Goal: Information Seeking & Learning: Learn about a topic

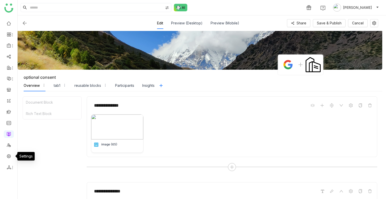
click at [8, 155] on link at bounding box center [9, 155] width 5 height 4
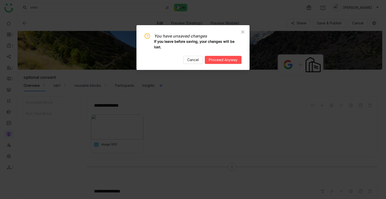
scroll to position [90, 0]
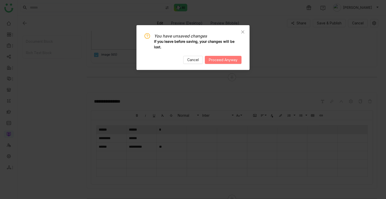
click at [210, 59] on span "Proceed Anyway" at bounding box center [223, 60] width 29 height 6
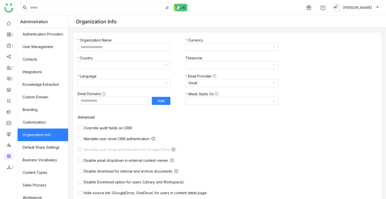
type input "*******"
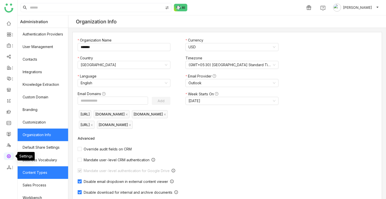
scroll to position [68, 0]
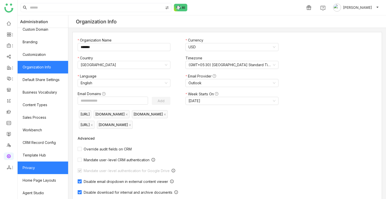
click at [36, 166] on link "Privacy" at bounding box center [43, 167] width 50 height 13
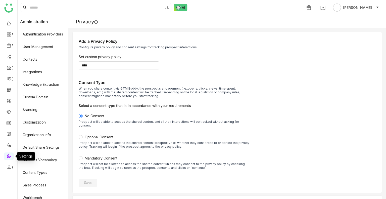
click at [9, 156] on link at bounding box center [9, 155] width 5 height 4
drag, startPoint x: 9, startPoint y: 156, endPoint x: 53, endPoint y: 160, distance: 44.3
click at [9, 156] on link at bounding box center [9, 155] width 5 height 4
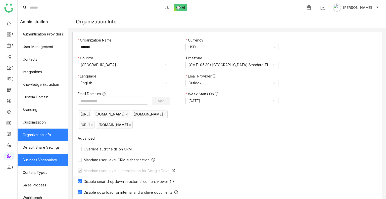
scroll to position [68, 0]
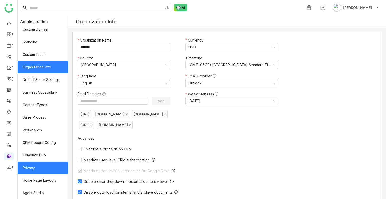
click at [42, 161] on link "Privacy" at bounding box center [43, 167] width 50 height 13
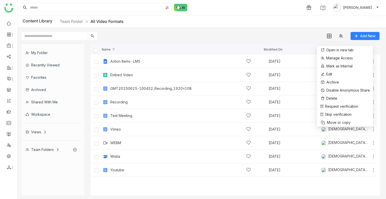
click at [244, 10] on div "1 [PERSON_NAME]" at bounding box center [202, 7] width 368 height 15
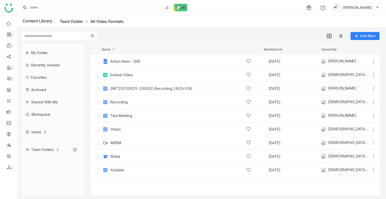
click at [75, 21] on link "Team Folder" at bounding box center [71, 21] width 23 height 5
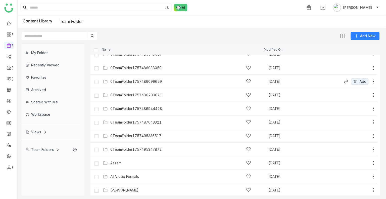
scroll to position [10, 0]
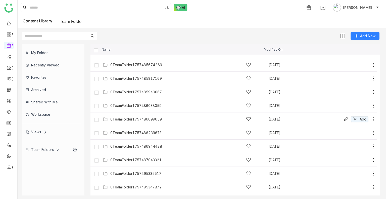
click at [160, 83] on div "0TeamFolder1757485817169 Sep 10, 2025 Add" at bounding box center [233, 79] width 286 height 14
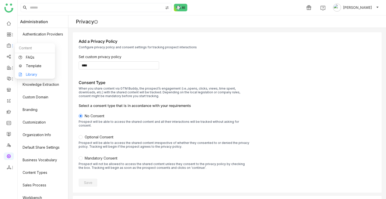
click at [36, 73] on link "Library" at bounding box center [35, 75] width 33 height 4
click at [36, 72] on body "1 Uday Bhanu Administration Authentication Providers User Management Contacts I…" at bounding box center [193, 99] width 386 height 199
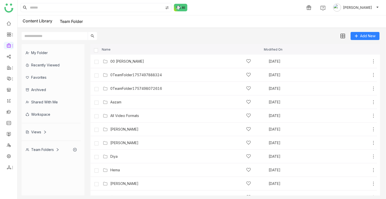
click at [68, 35] on input "text" at bounding box center [55, 36] width 66 height 8
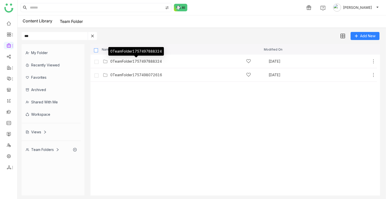
type input "***"
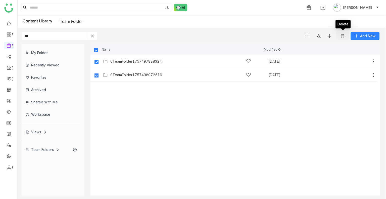
click at [340, 36] on img at bounding box center [342, 36] width 5 height 5
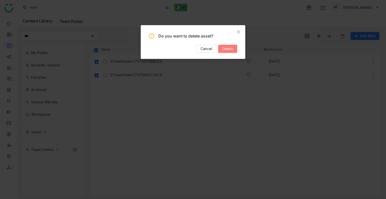
click at [219, 50] on button "Delete" at bounding box center [227, 49] width 19 height 8
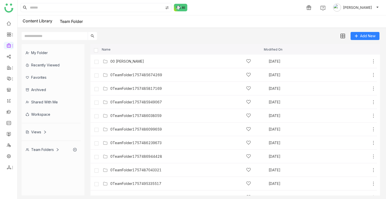
scroll to position [10, 0]
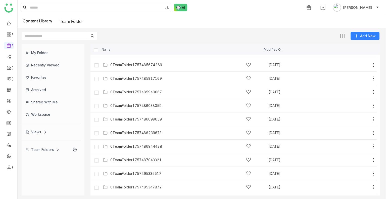
click at [67, 34] on input "text" at bounding box center [55, 36] width 66 height 8
click at [9, 113] on link at bounding box center [9, 111] width 5 height 4
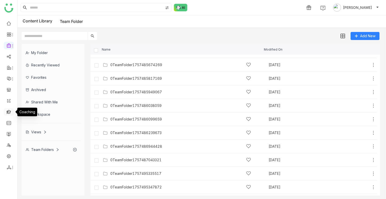
click at [9, 113] on link at bounding box center [9, 111] width 5 height 4
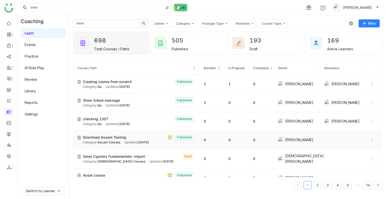
click at [98, 137] on span "Download Assest Testing" at bounding box center [104, 137] width 43 height 6
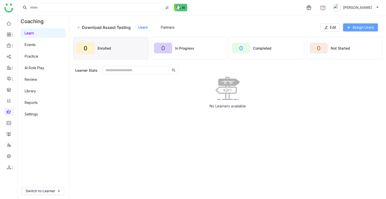
click at [352, 25] on span "Assign Users" at bounding box center [362, 28] width 21 height 6
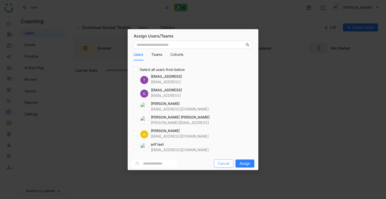
click at [221, 166] on button "Cancel" at bounding box center [224, 163] width 20 height 8
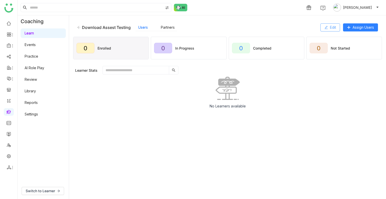
click at [328, 23] on button "Edit" at bounding box center [330, 27] width 20 height 8
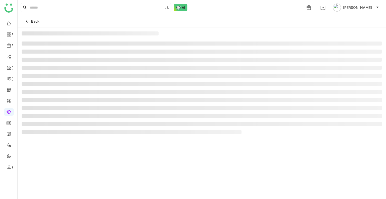
click at [328, 23] on div "Back" at bounding box center [202, 21] width 368 height 12
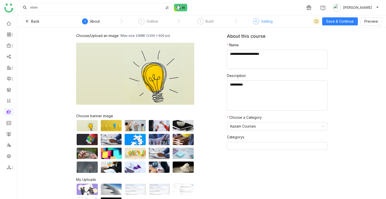
click at [257, 23] on div "4" at bounding box center [256, 21] width 6 height 6
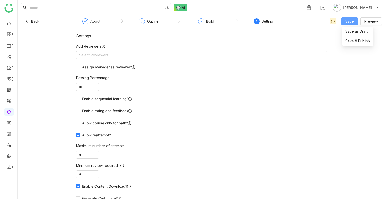
click at [351, 20] on span "Save" at bounding box center [349, 22] width 9 height 6
click at [355, 43] on span "Save & Publish" at bounding box center [357, 41] width 25 height 6
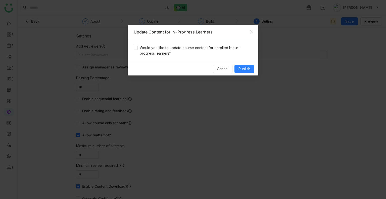
click at [164, 57] on div "Would you like to update course content for enrolled but in-progress learners?" at bounding box center [193, 50] width 131 height 23
click at [162, 55] on span "Would you like to update course content for enrolled but in-progress learners?" at bounding box center [195, 50] width 114 height 11
click at [235, 72] on button "Publish" at bounding box center [244, 69] width 20 height 8
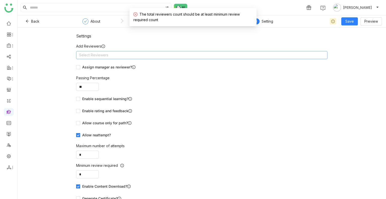
click at [111, 55] on nz-select-top-control "Select Reviewers" at bounding box center [201, 55] width 251 height 8
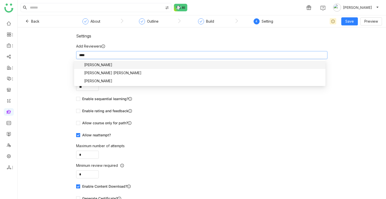
type input "*****"
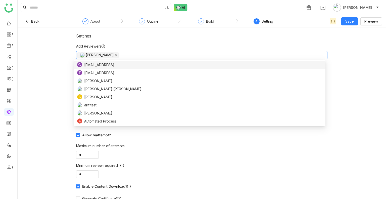
click at [332, 35] on div "Settings Add Reviewers [PERSON_NAME] Assign manager as reviewer? Passing Percen…" at bounding box center [202, 112] width 368 height 171
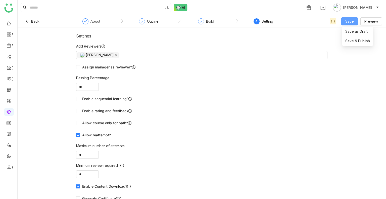
click at [346, 24] on span "Save" at bounding box center [349, 22] width 9 height 6
click at [354, 37] on li "Save & Publish" at bounding box center [357, 41] width 31 height 10
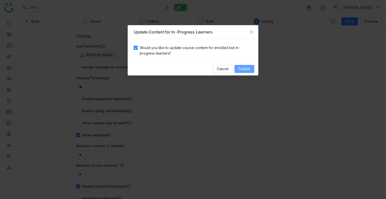
click at [246, 67] on span "Publish" at bounding box center [244, 69] width 12 height 6
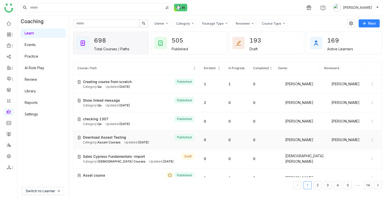
click at [370, 137] on div at bounding box center [373, 140] width 7 height 6
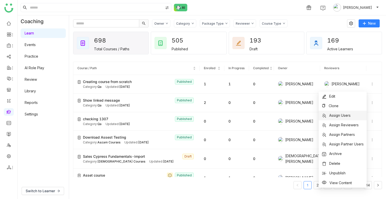
click at [343, 114] on span "Assign Users" at bounding box center [339, 115] width 21 height 4
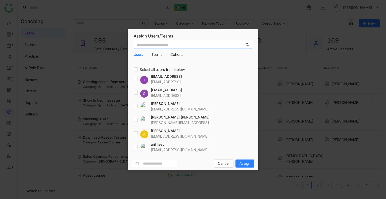
click at [182, 46] on input "text" at bounding box center [191, 45] width 108 height 6
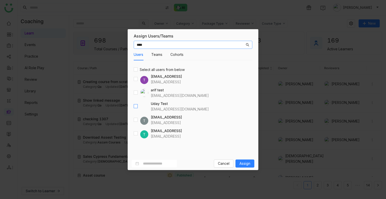
type input "****"
click at [136, 108] on label at bounding box center [136, 106] width 4 height 6
click at [242, 162] on span "Assign" at bounding box center [244, 163] width 11 height 6
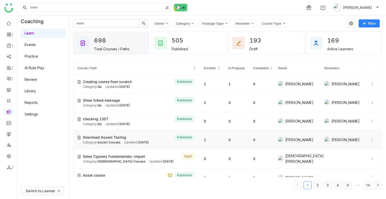
click at [113, 135] on span "Download Assest Testing" at bounding box center [104, 137] width 43 height 6
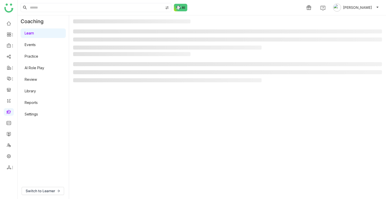
click at [113, 135] on gtmb-manage-detail-wrapper at bounding box center [227, 106] width 308 height 175
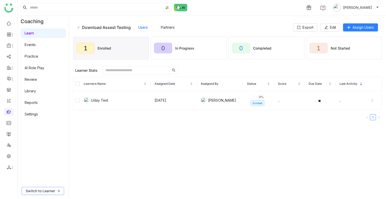
click at [44, 192] on span "Switch to Learner" at bounding box center [40, 191] width 29 height 6
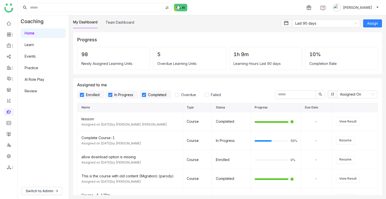
click at [34, 46] on link "Learn" at bounding box center [29, 44] width 9 height 4
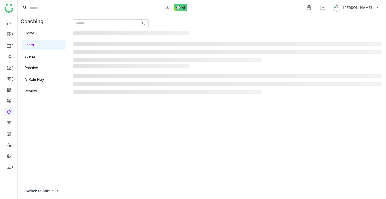
click at [34, 46] on link "Learn" at bounding box center [29, 44] width 9 height 4
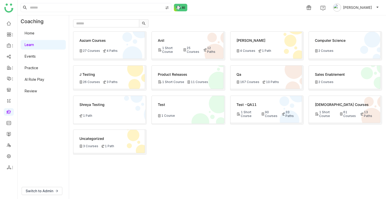
click at [90, 39] on div "Aazam Courses" at bounding box center [108, 42] width 59 height 8
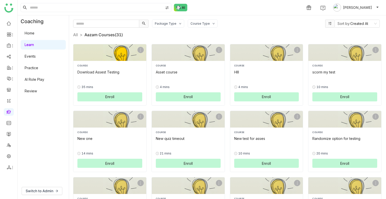
click at [120, 95] on button "Enroll" at bounding box center [109, 96] width 65 height 9
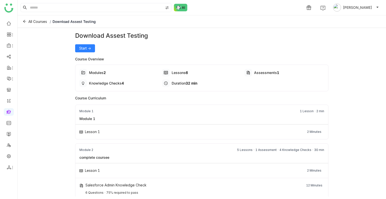
click at [73, 45] on div "Download Assest Testing Start -> Course Overview Modules 2 Lessons 6 Assessment…" at bounding box center [202, 112] width 368 height 168
click at [79, 47] on span "Start ->" at bounding box center [85, 48] width 12 height 6
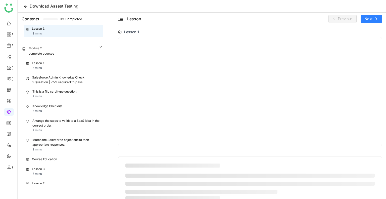
scroll to position [44, 0]
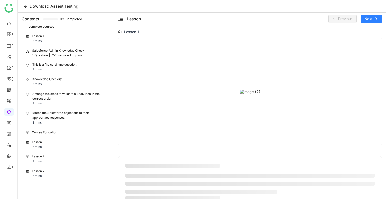
click at [47, 53] on div "6 Question |" at bounding box center [41, 55] width 18 height 5
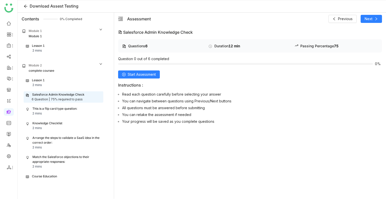
click at [40, 47] on div "Lesson 1" at bounding box center [38, 45] width 13 height 5
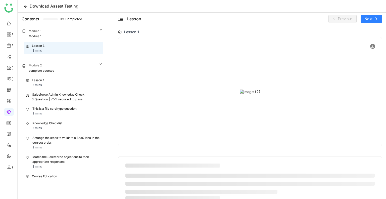
click at [370, 45] on icon at bounding box center [372, 46] width 4 height 4
